Goal: Task Accomplishment & Management: Complete application form

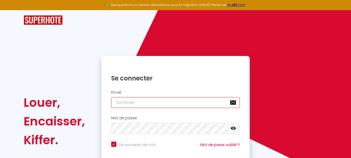
click at [168, 103] on input "email" at bounding box center [175, 102] width 129 height 11
click at [145, 103] on input "email" at bounding box center [175, 102] width 129 height 11
type input "[EMAIL_ADDRESS][DOMAIN_NAME]"
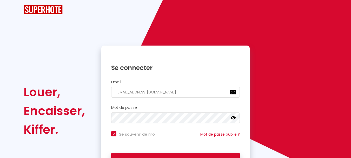
scroll to position [44, 0]
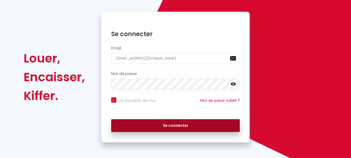
click at [180, 123] on button "Se connecter" at bounding box center [175, 125] width 129 height 13
checkbox input "true"
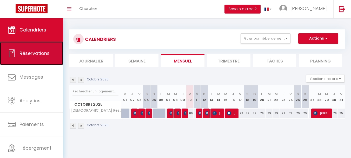
click at [42, 54] on span "Réservations" at bounding box center [34, 53] width 30 height 6
select select "not_cancelled"
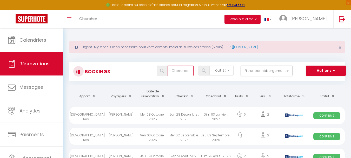
click at [181, 68] on input "text" at bounding box center [181, 70] width 26 height 10
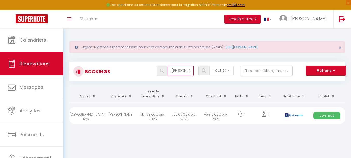
type input "[PERSON_NAME]"
click at [326, 116] on span "Confirmé" at bounding box center [326, 115] width 27 height 7
select select "OK"
select select "0"
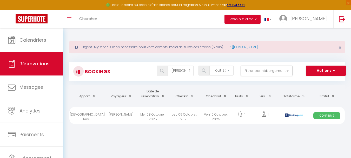
select select "0"
select select "1"
select select
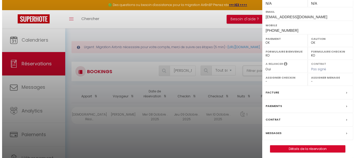
scroll to position [97, 0]
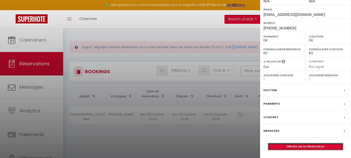
click at [301, 146] on link "Détails de la réservation" at bounding box center [305, 146] width 75 height 7
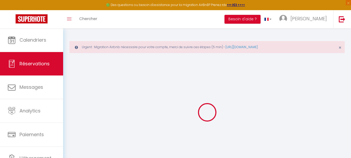
type input "[PERSON_NAME]"
type input "[EMAIL_ADDRESS][DOMAIN_NAME]"
type input "[PHONE_NUMBER]"
type input "95700"
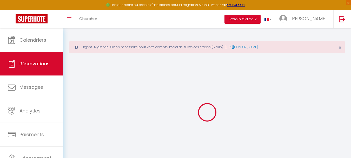
type input "parc des nations 6 allee des ponant [STREET_ADDRESS]"
type input "Roissy en [GEOGRAPHIC_DATA]"
select select "FR"
type input "22.64"
type input "1.12"
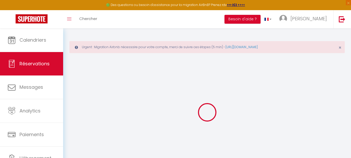
select select "62440"
select select "1"
select select
type input "1"
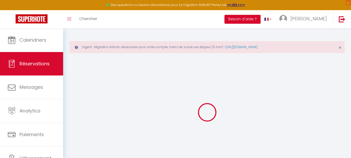
select select "12"
select select
type input "60.48"
checkbox input "false"
type input "0"
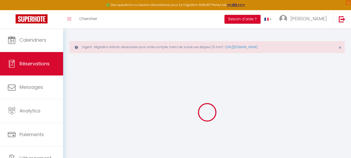
select select "2"
type input "0"
select select
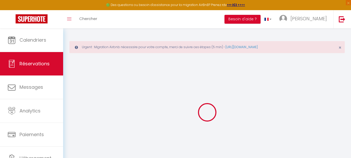
select select
select select "15"
checkbox input "false"
select select
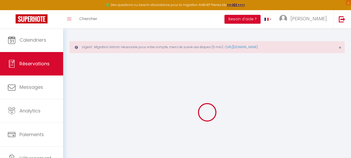
checkbox input "false"
select select
checkbox input "false"
type textarea "** THIS RESERVATION HAS BEEN PRE-PAID ** BOOKING NOTE : Payment charge is EUR 1…"
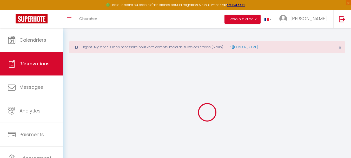
type textarea "Cette facture est destinée à Entreprise LARIANS Objet : Séjour rofessionnel de …"
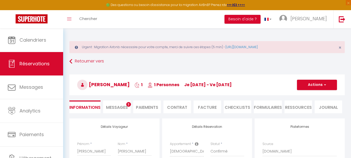
type input "15"
type input "4.35"
select select
checkbox input "false"
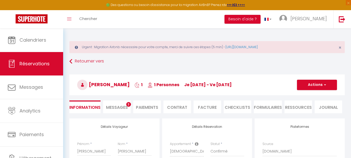
select select
click at [206, 107] on li "Facture" at bounding box center [208, 106] width 28 height 13
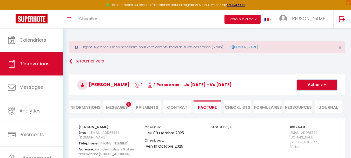
click at [311, 84] on button "Actions" at bounding box center [317, 85] width 40 height 10
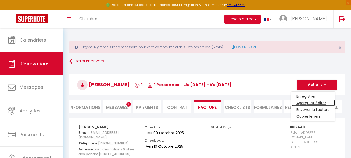
click at [309, 104] on link "Aperçu et éditer" at bounding box center [313, 103] width 44 height 7
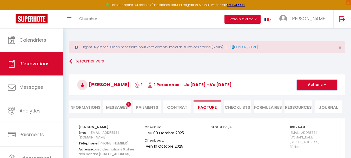
click at [315, 85] on button "Actions" at bounding box center [317, 85] width 40 height 10
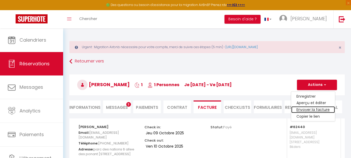
click at [313, 109] on link "Envoyer la facture" at bounding box center [313, 109] width 44 height 7
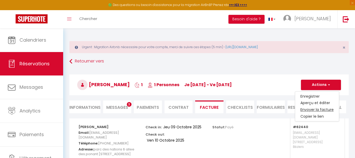
type input "[EMAIL_ADDRESS][DOMAIN_NAME]"
select select "fr"
type input "Votre facture 6915529 - [DEMOGRAPHIC_DATA] Résidences - Studio - Balcon Clim"
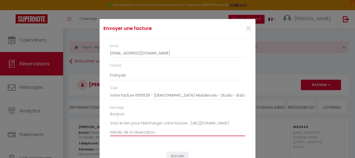
click at [158, 128] on textarea "Bonjour, Voici le lien pour télécharger votre facture : [URL][DOMAIN_NAME] Déta…" at bounding box center [177, 123] width 135 height 26
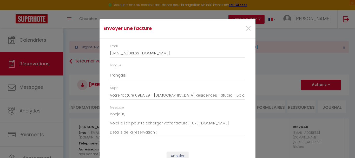
click at [219, 67] on div "Langue" at bounding box center [177, 65] width 135 height 5
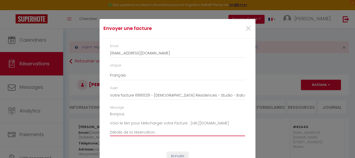
click at [174, 129] on textarea "Bonjour, Voici le lien pour télécharger votre facture : [URL][DOMAIN_NAME] Déta…" at bounding box center [177, 123] width 135 height 26
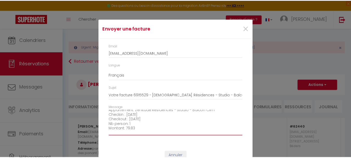
scroll to position [55, 0]
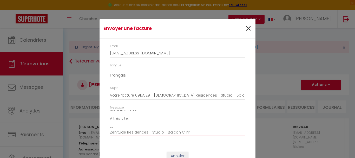
type textarea "Bonjour, Détails de la réservation : Booking id : 6915529 Appartement: Zenitude…"
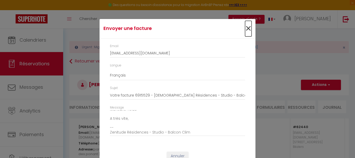
click at [245, 29] on span "×" at bounding box center [248, 29] width 6 height 16
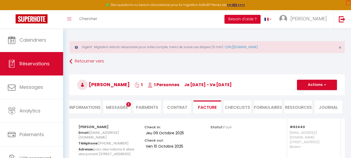
click at [210, 107] on li "Facture" at bounding box center [208, 106] width 28 height 13
click at [325, 84] on span "button" at bounding box center [324, 84] width 3 height 5
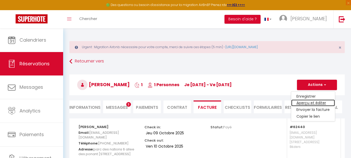
click at [312, 103] on link "Aperçu et éditer" at bounding box center [313, 103] width 44 height 7
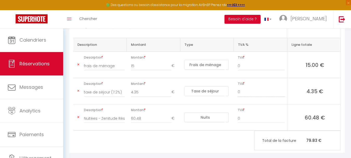
scroll to position [135, 0]
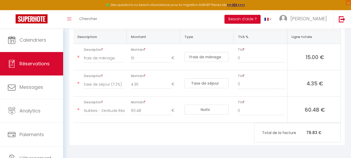
select select
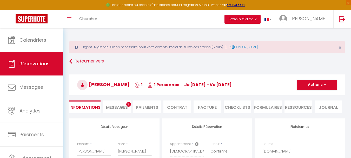
select select "not_cancelled"
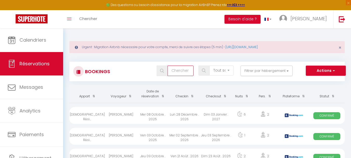
click at [174, 72] on input "text" at bounding box center [181, 70] width 26 height 10
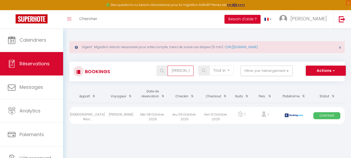
type input "[PERSON_NAME]"
click at [294, 114] on img at bounding box center [294, 115] width 18 height 4
select select "OK"
select select "0"
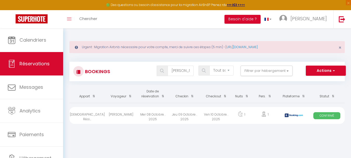
select select "0"
select select "1"
select select
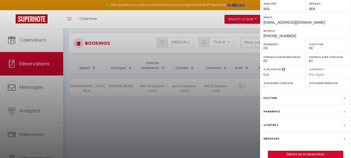
scroll to position [97, 0]
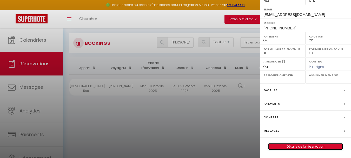
click at [309, 145] on link "Détails de la réservation" at bounding box center [305, 146] width 75 height 7
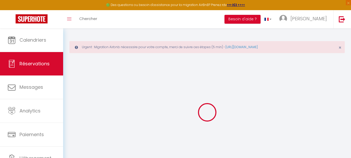
type input "[PERSON_NAME]"
type input "[EMAIL_ADDRESS][DOMAIN_NAME]"
type input "[PHONE_NUMBER]"
type input "95700"
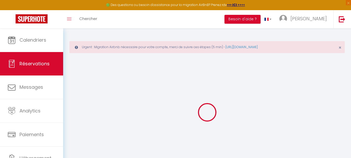
type input "parc des nations 6 allee des ponant [STREET_ADDRESS]"
type input "Roissy en [GEOGRAPHIC_DATA]"
select select "FR"
type input "22.64"
type input "1.12"
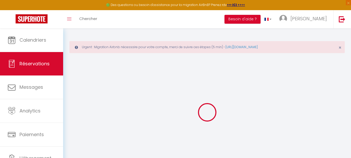
select select "62440"
select select "1"
select select
type input "1"
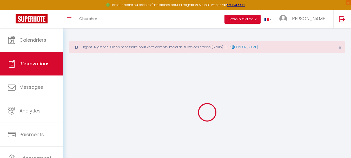
select select "12"
select select
type input "60.48"
checkbox input "false"
type input "0"
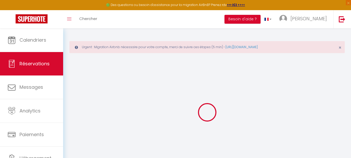
select select "2"
type input "0"
select select
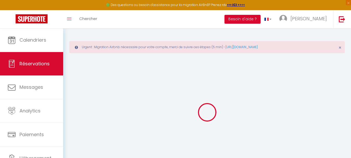
select select
select select "15"
checkbox input "false"
select select
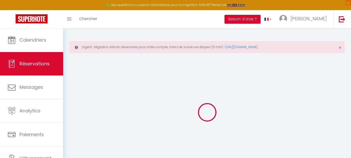
checkbox input "false"
select select
checkbox input "false"
type textarea "** THIS RESERVATION HAS BEEN PRE-PAID ** BOOKING NOTE : Payment charge is EUR 1…"
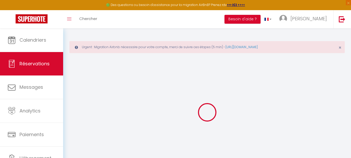
type textarea "Cette facture est destinée à Entreprise LARIANS Objet : Séjour rofessionnel de …"
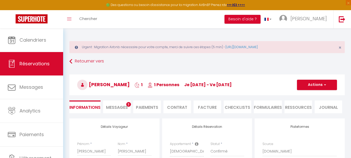
type input "15"
type input "4.35"
select select
checkbox input "false"
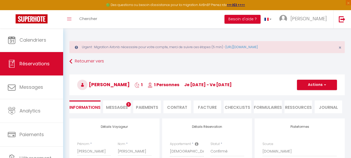
select select
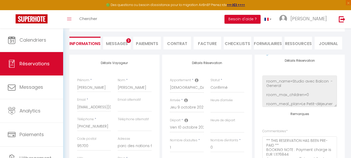
scroll to position [58, 0]
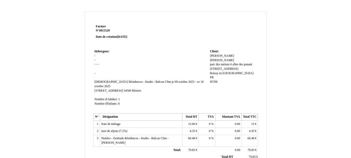
click at [223, 58] on span "[PERSON_NAME]" at bounding box center [222, 59] width 24 height 3
type input "g"
click at [215, 58] on input at bounding box center [240, 60] width 60 height 5
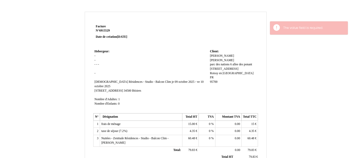
click at [210, 56] on span "[PERSON_NAME]" at bounding box center [222, 55] width 24 height 3
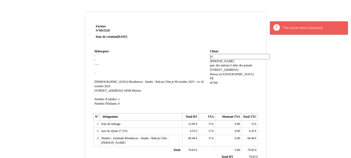
type input "j"
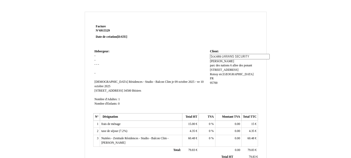
scroll to position [0, 2]
type input "Société LARIANS SECURITY"
click at [256, 56] on div "Société LARIANS SECURITY Société LARIANS SECURITY gomes gomes parc des nations …" at bounding box center [233, 71] width 47 height 35
click at [218, 59] on div "Société LARIANS SECURITY Société LARIANS SECURITY gomes gomes parc des nations …" at bounding box center [233, 71] width 47 height 35
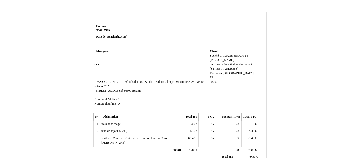
click at [218, 59] on div "Société LARIANS SECURITY Société LARIANS SECURITY gomes gomes parc des nations …" at bounding box center [233, 71] width 47 height 35
click at [214, 60] on span "[PERSON_NAME]" at bounding box center [222, 59] width 24 height 3
type input "g"
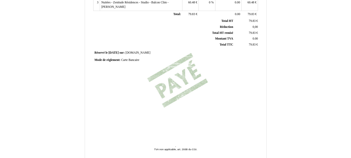
scroll to position [156, 0]
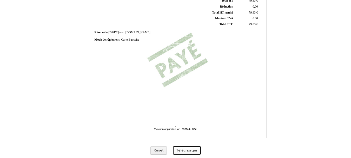
click at [186, 151] on button "Télécharger" at bounding box center [187, 150] width 28 height 9
